Goal: Information Seeking & Learning: Learn about a topic

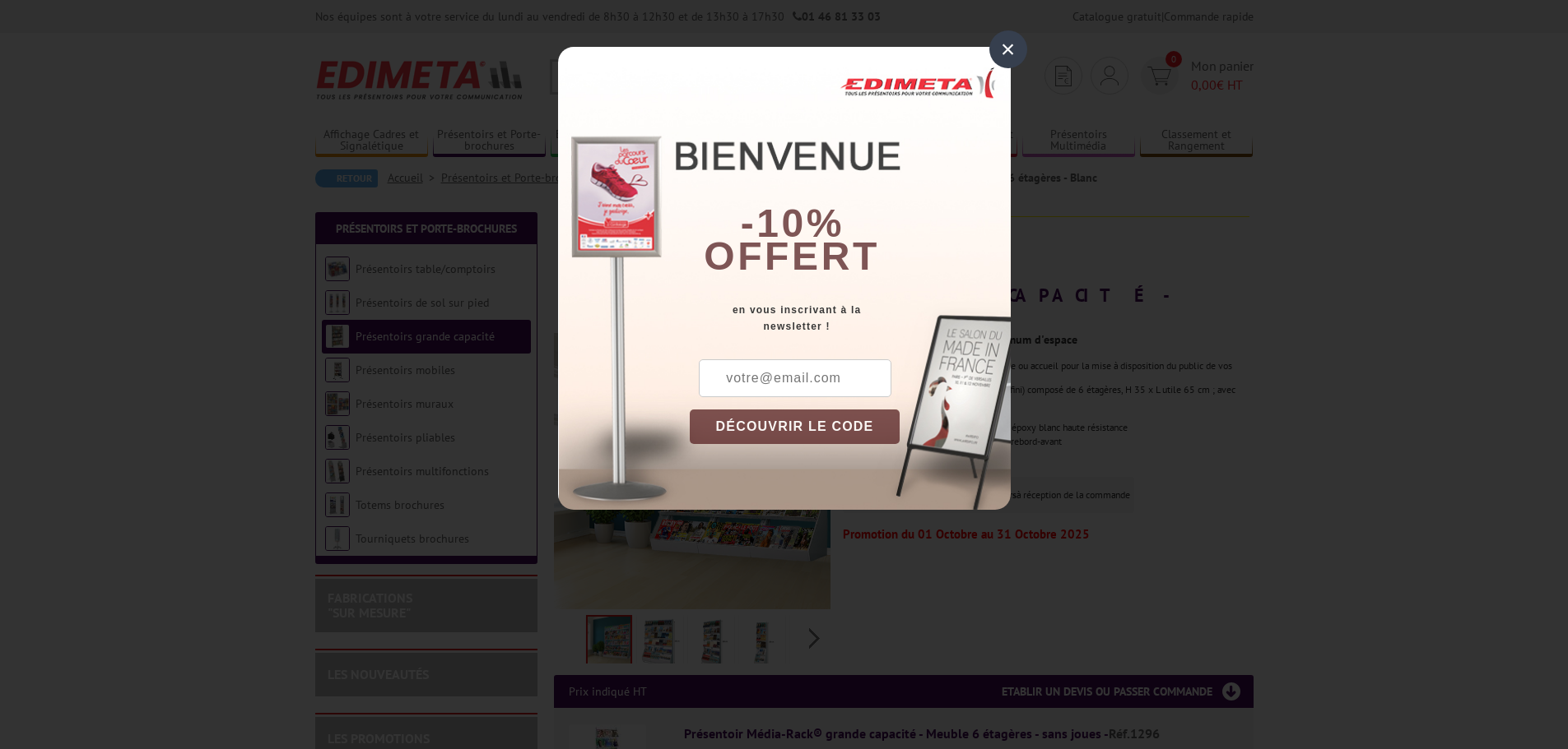
click at [1014, 49] on div "×" at bounding box center [1008, 49] width 38 height 38
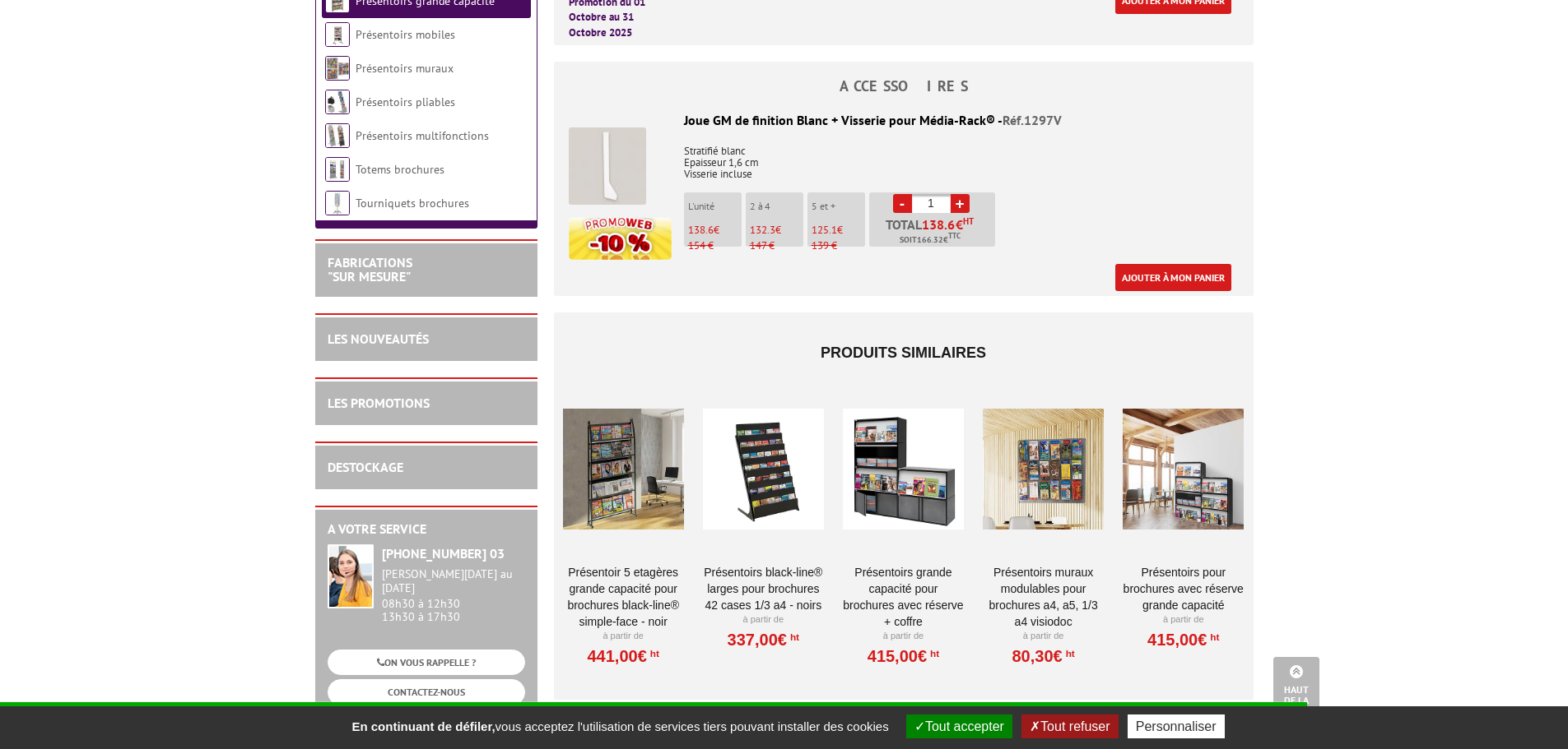
scroll to position [1563, 0]
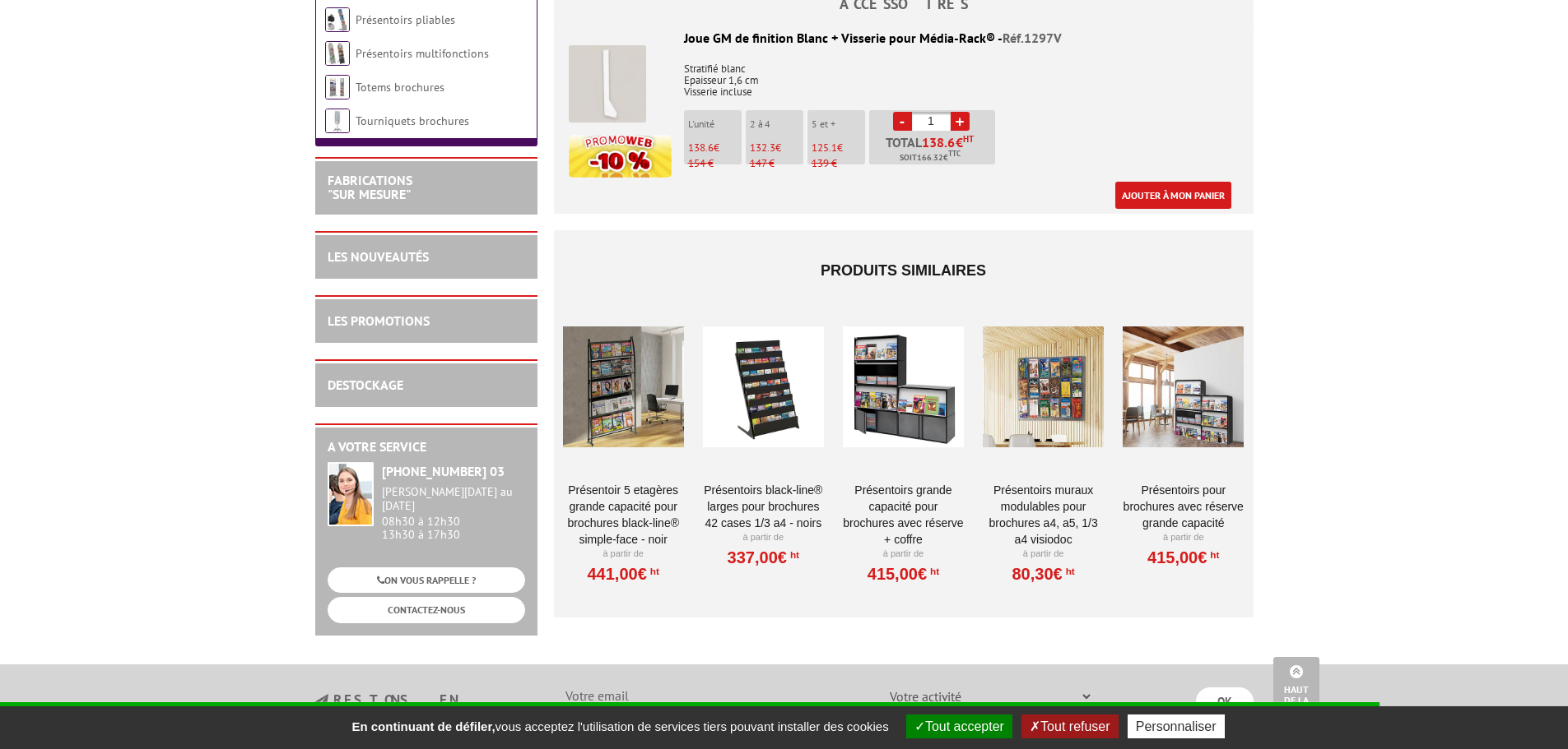
click at [901, 380] on div at bounding box center [904, 387] width 121 height 165
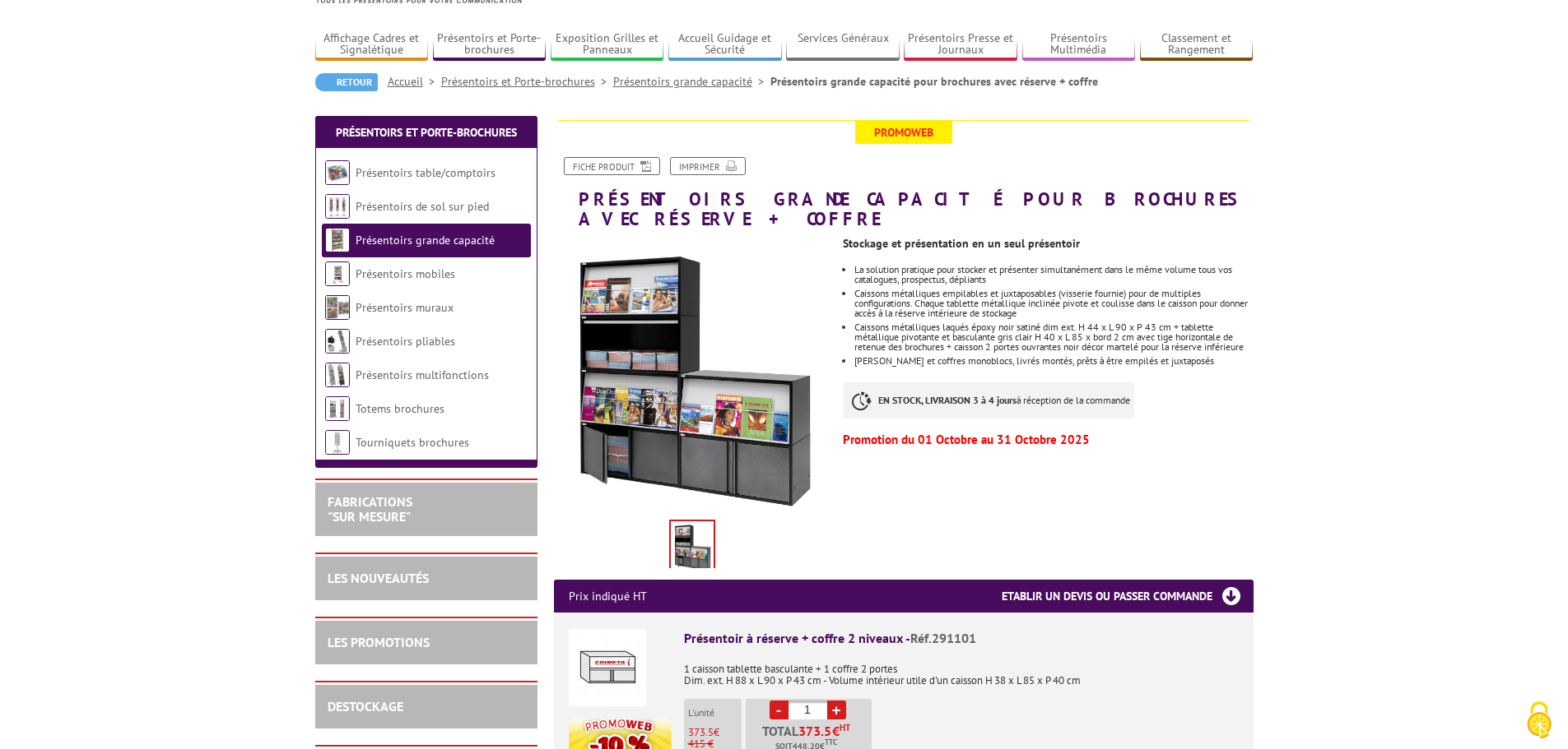
scroll to position [82, 0]
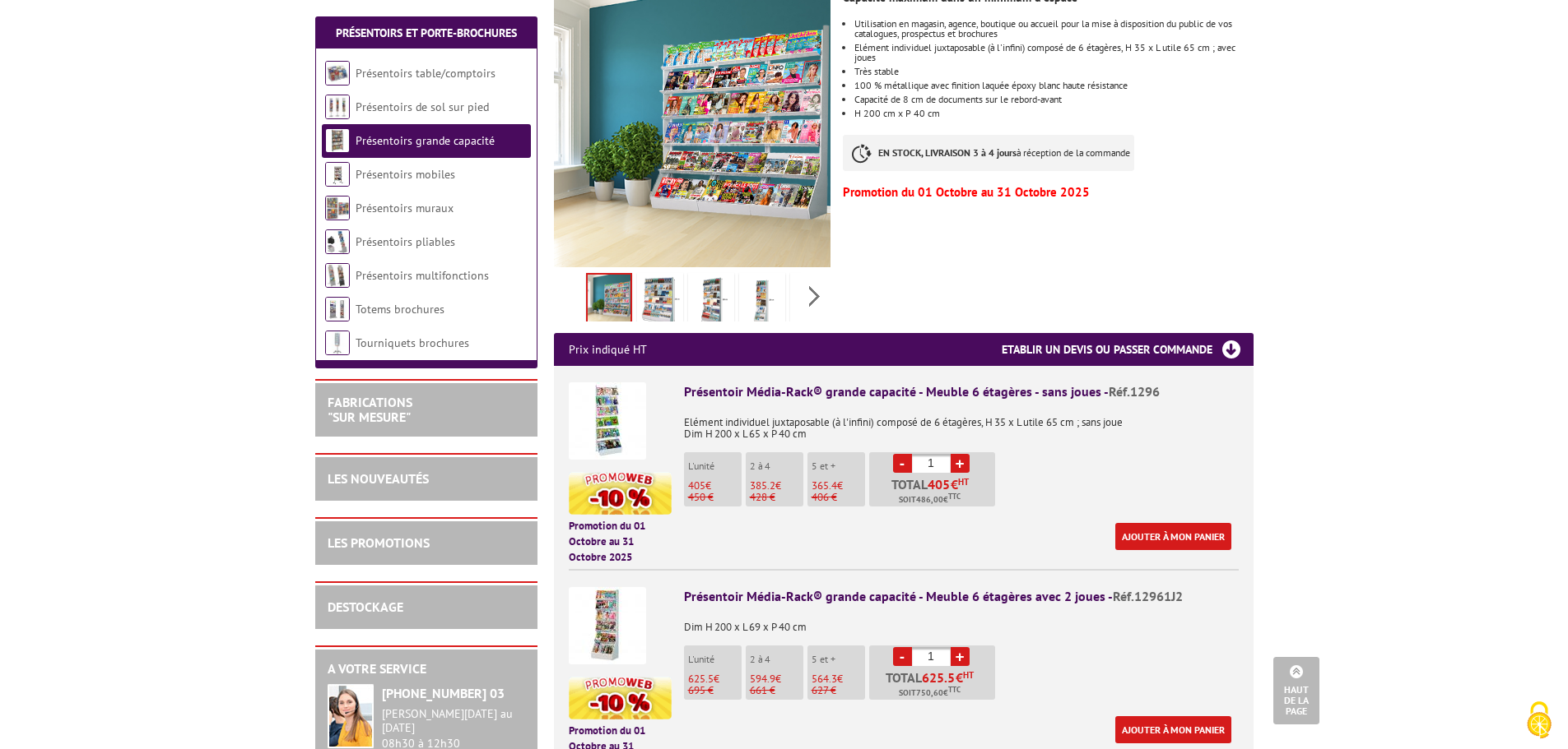
scroll to position [165, 0]
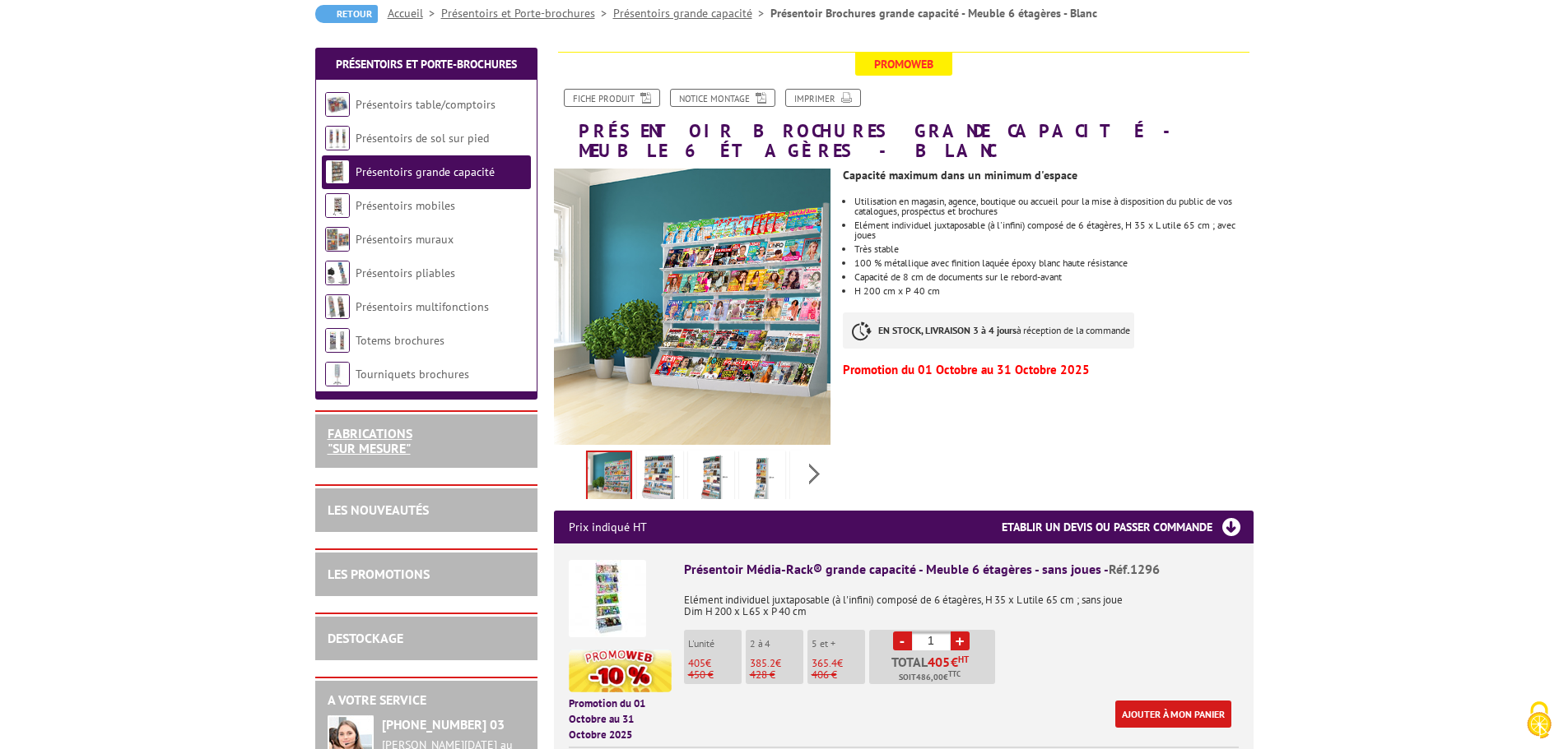
click at [395, 444] on link "FABRICATIONS "Sur Mesure"" at bounding box center [370, 441] width 85 height 32
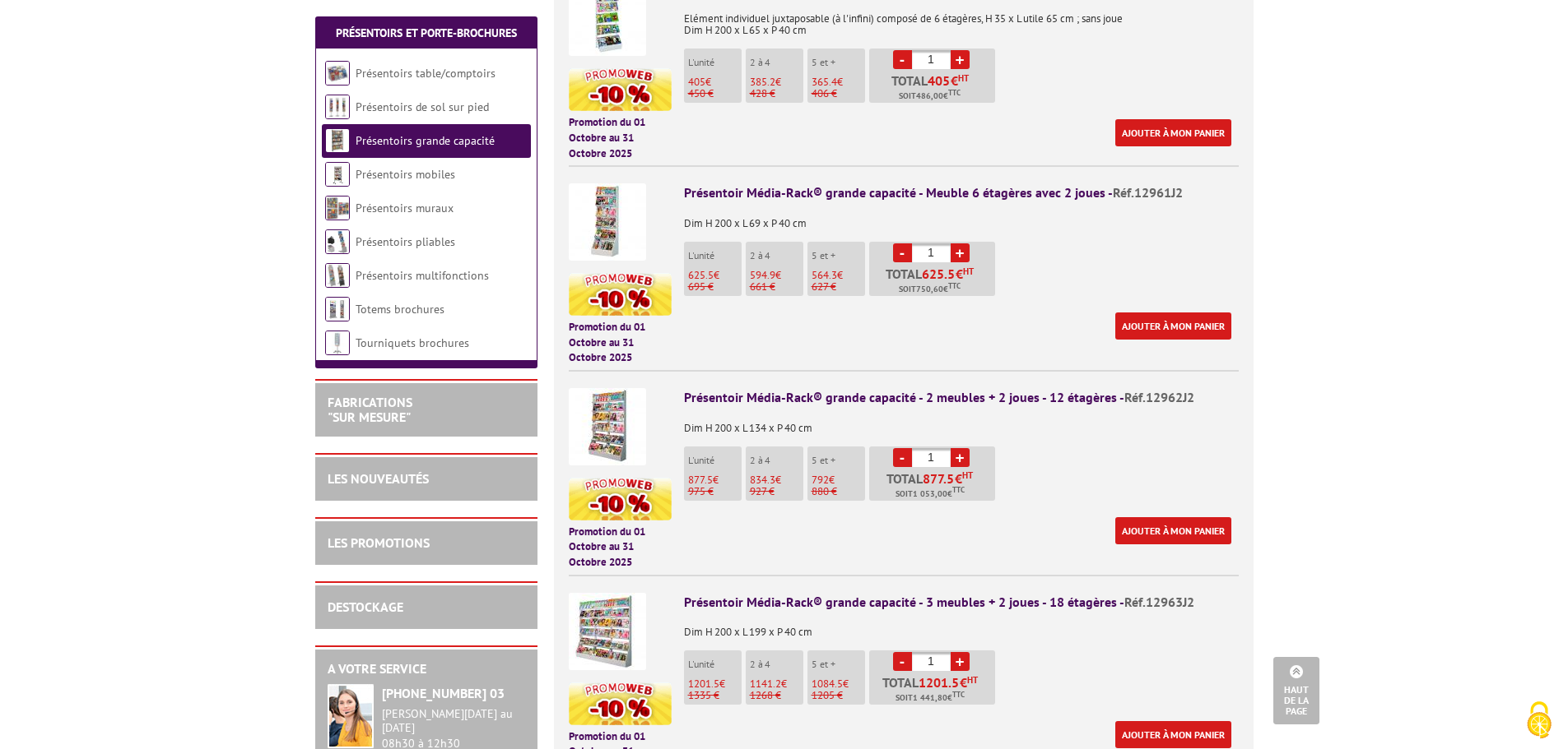
scroll to position [576, 0]
